Goal: Task Accomplishment & Management: Complete application form

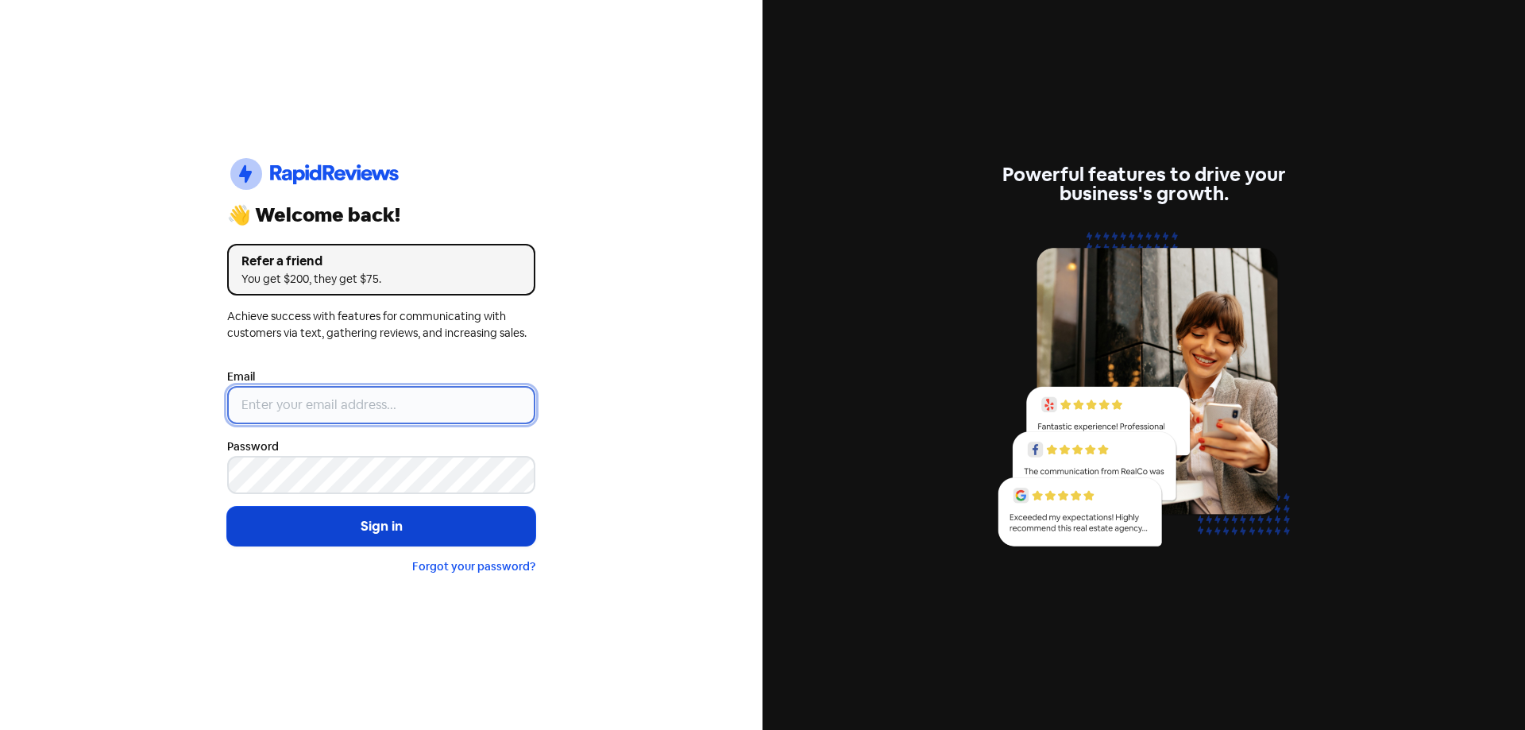
type input "[EMAIL_ADDRESS][DOMAIN_NAME]"
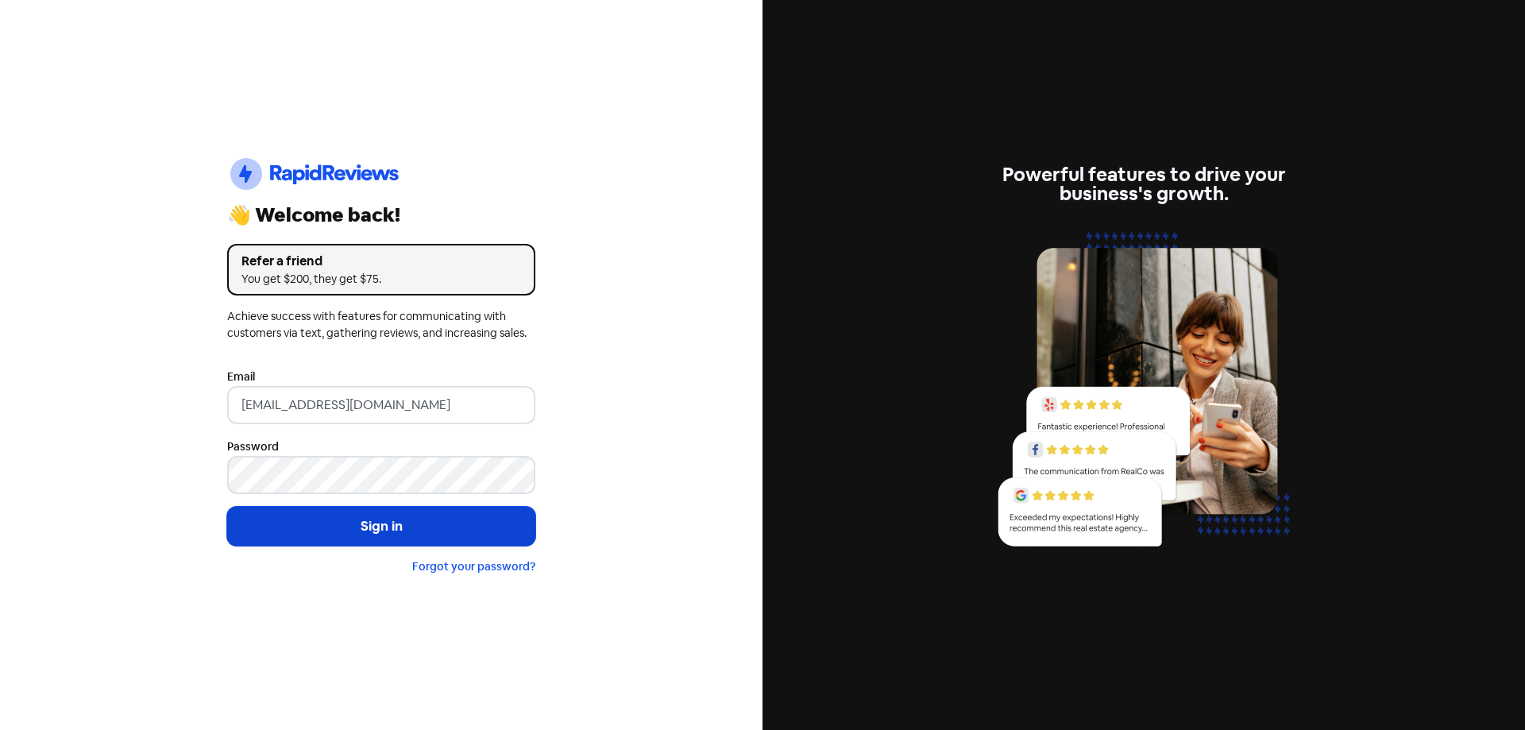
click at [370, 516] on button "Sign in" at bounding box center [381, 527] width 308 height 40
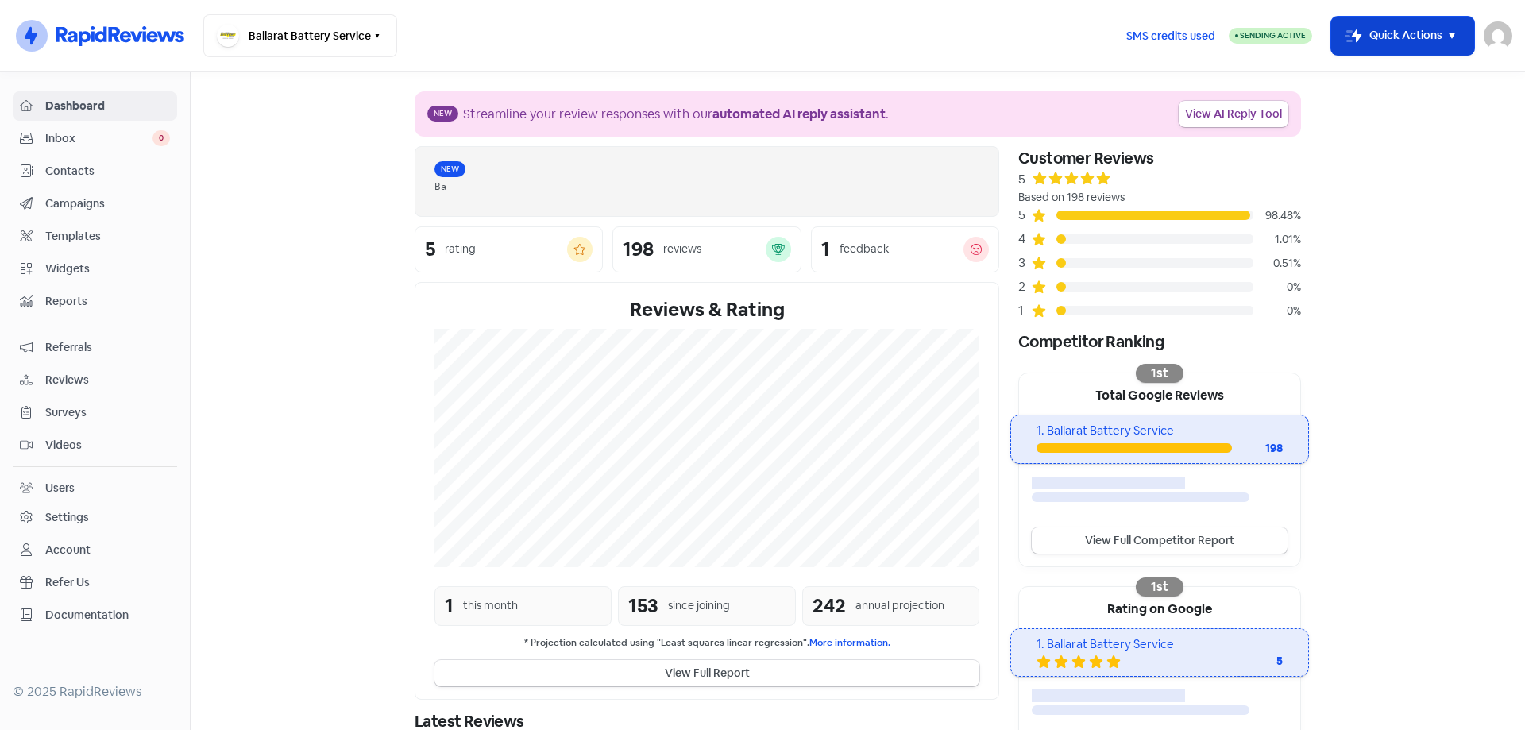
click at [1383, 19] on button "Icon For Thunder-move Quick Actions" at bounding box center [1402, 36] width 143 height 38
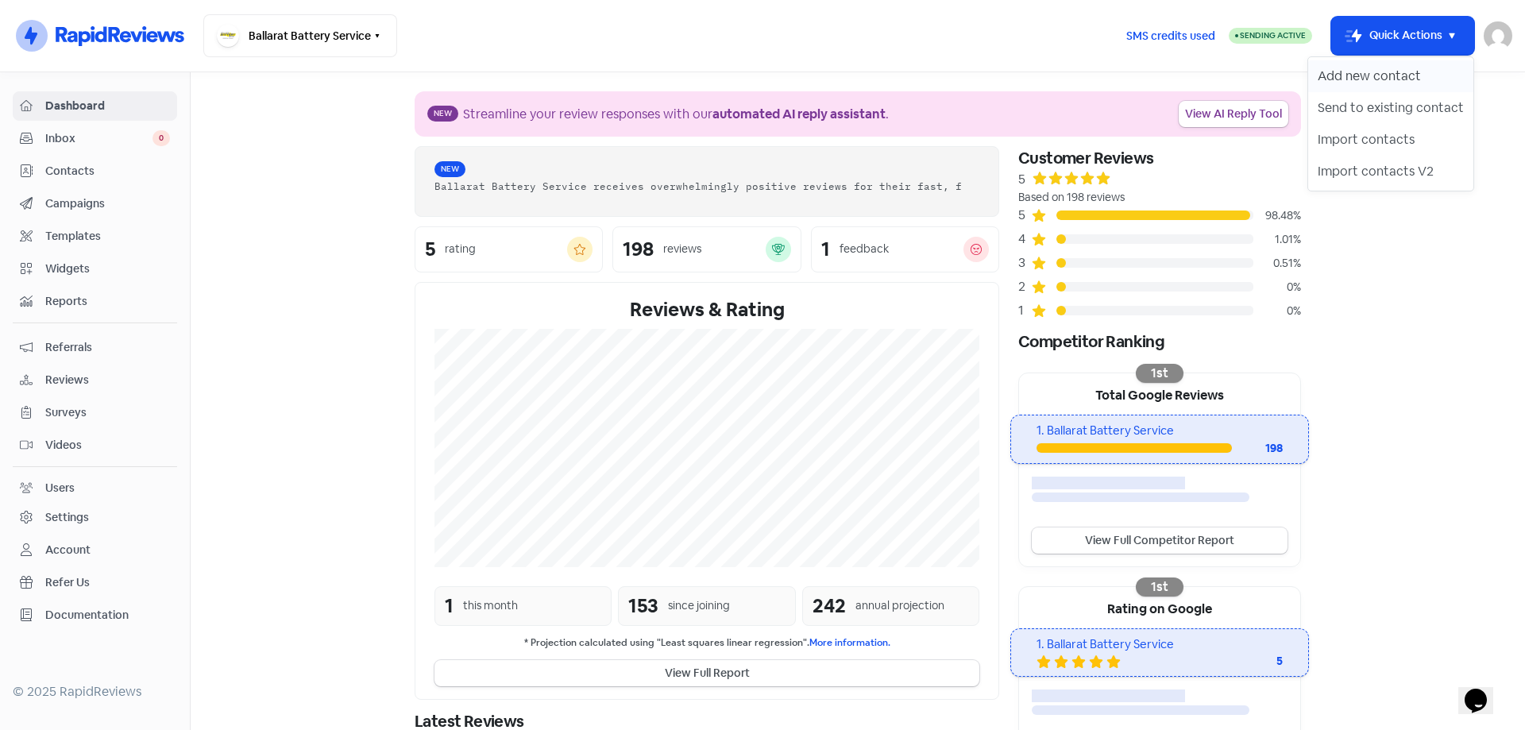
click at [1358, 69] on button "Add new contact" at bounding box center [1390, 76] width 165 height 32
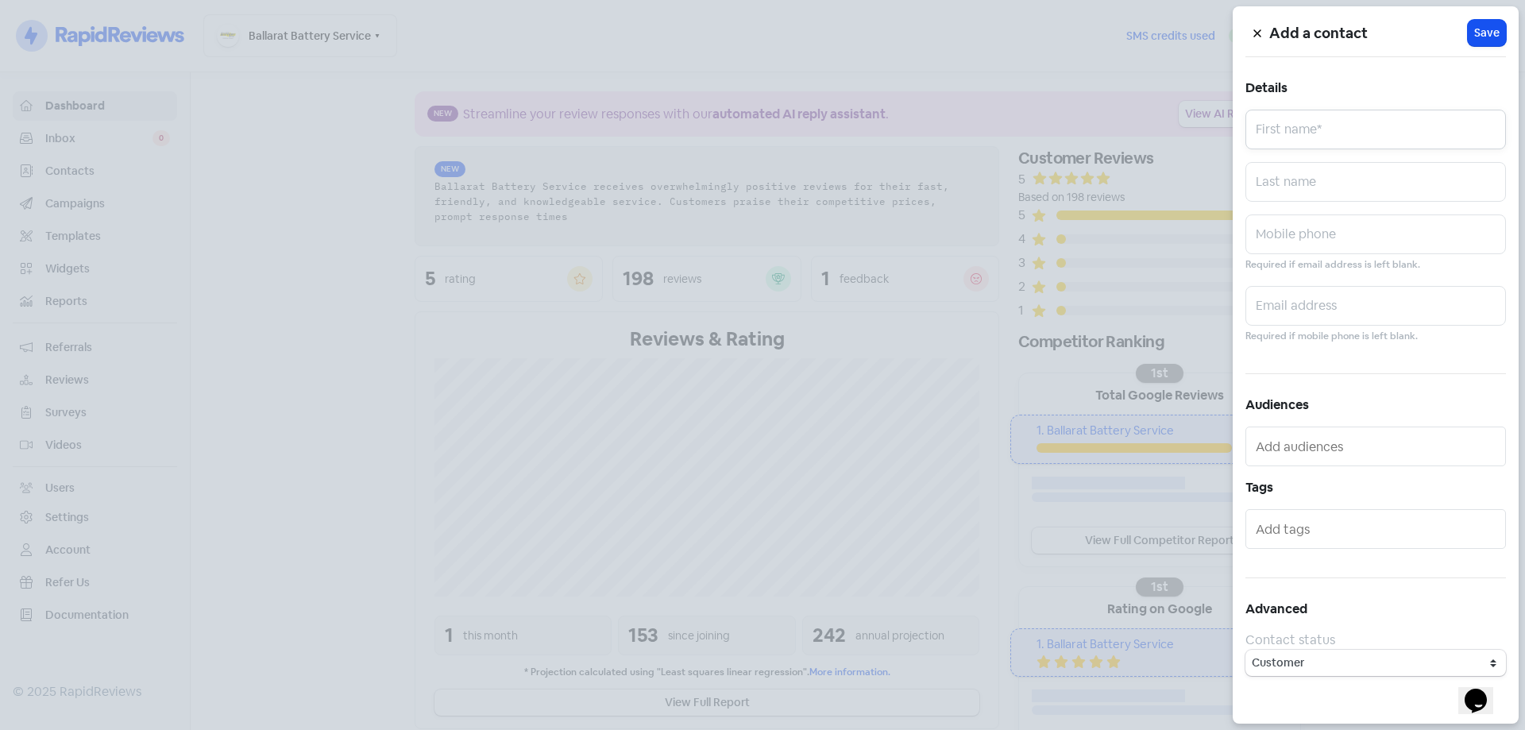
click at [1261, 133] on input "text" at bounding box center [1375, 130] width 260 height 40
paste input "[PERSON_NAME] #0476039752"
click at [1361, 137] on input "[PERSON_NAME] #0476039752" at bounding box center [1375, 130] width 260 height 40
click at [1357, 140] on input "[PERSON_NAME] #0476039752" at bounding box center [1375, 130] width 260 height 40
drag, startPoint x: 1467, startPoint y: 134, endPoint x: 1349, endPoint y: 142, distance: 118.6
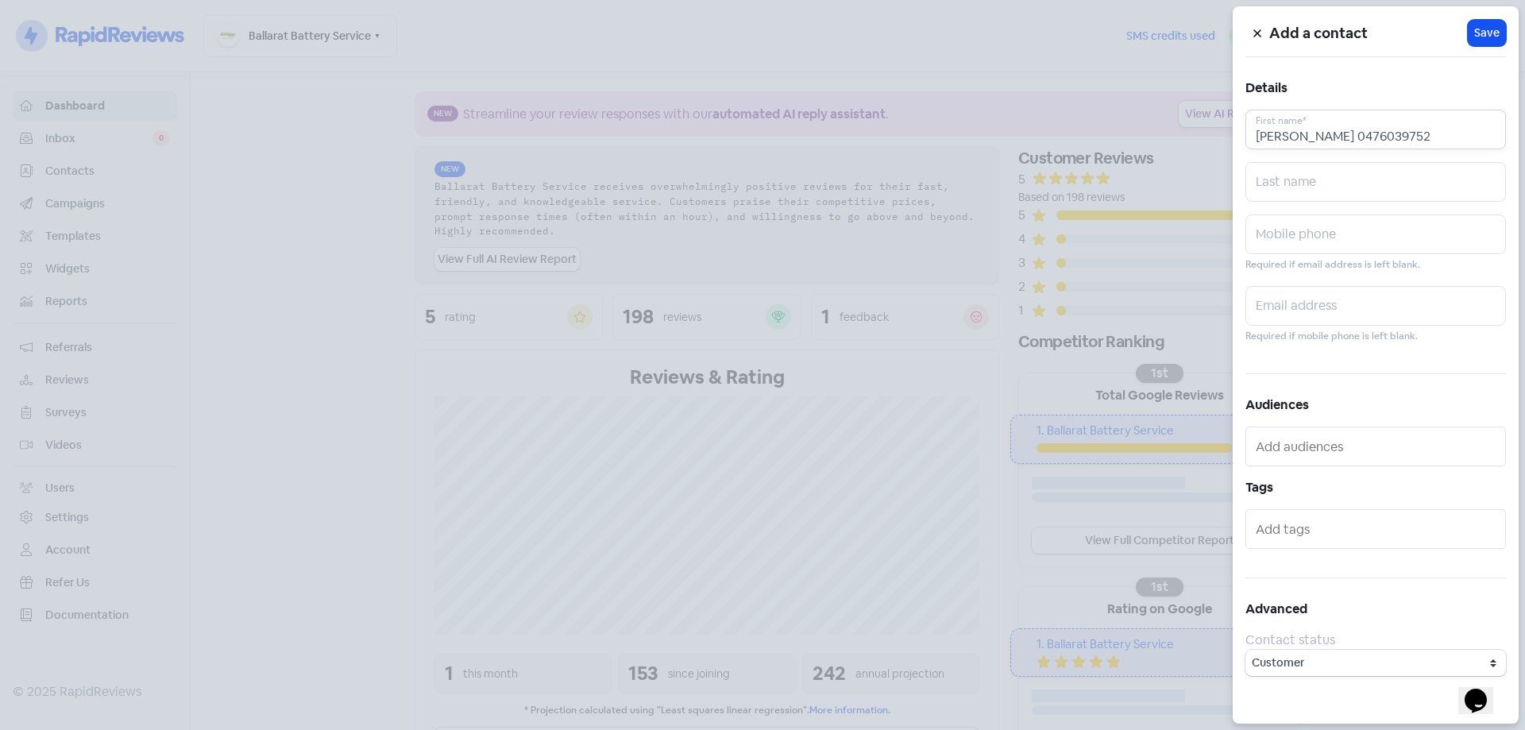
click at [1349, 142] on input "[PERSON_NAME] 0476039752" at bounding box center [1375, 130] width 260 height 40
type input "[PERSON_NAME] 0476039752"
click at [1342, 237] on input "text" at bounding box center [1375, 234] width 260 height 40
paste input "0476039752"
type input "0476039752"
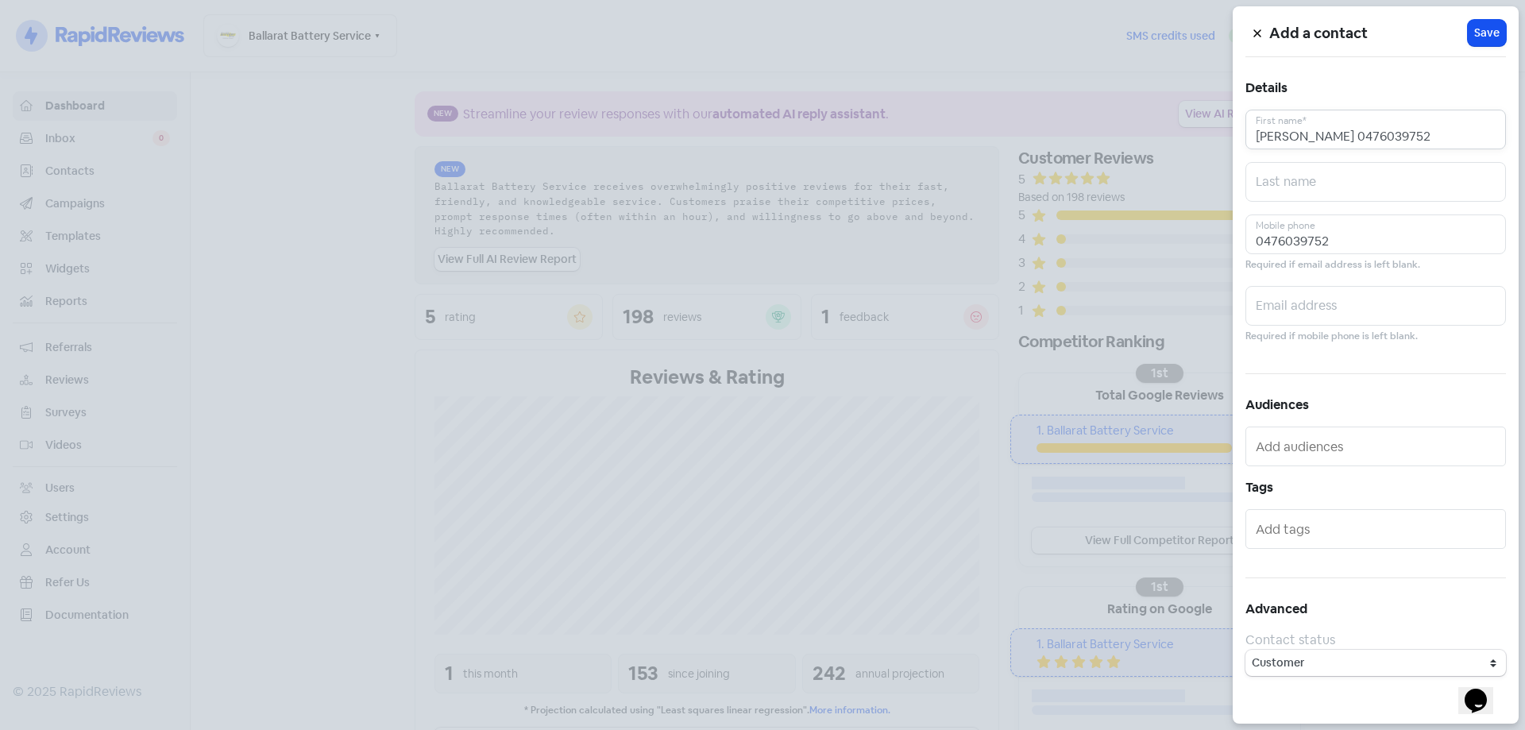
drag, startPoint x: 1443, startPoint y: 118, endPoint x: 1299, endPoint y: 138, distance: 146.0
click at [1299, 138] on input "[PERSON_NAME] 0476039752" at bounding box center [1375, 130] width 260 height 40
type input "[PERSON_NAME]"
click at [1395, 90] on h5 "Details" at bounding box center [1375, 88] width 260 height 24
click at [1494, 41] on button "Icon For Loading Save" at bounding box center [1487, 33] width 38 height 26
